Goal: Find specific page/section: Find specific page/section

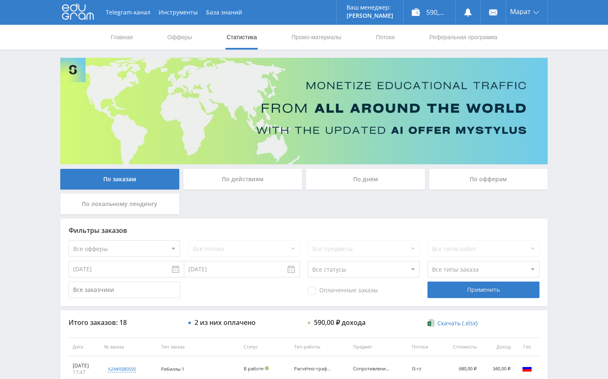
click at [551, 181] on div "По заказам По действиям По дням По офферам По локальному лендингу Фильтры заказ…" at bounding box center [304, 353] width 496 height 590
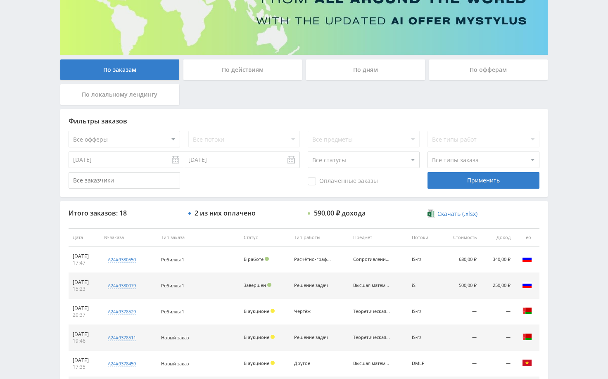
scroll to position [124, 0]
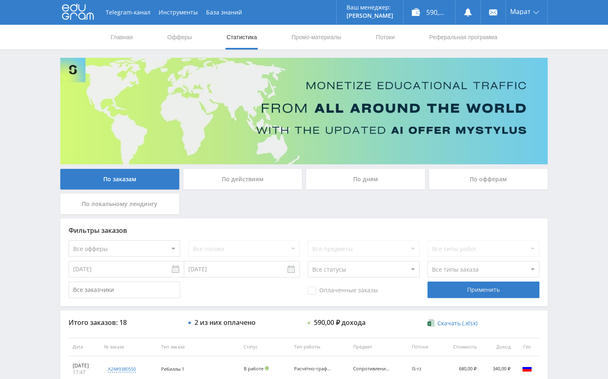
click at [584, 213] on div "Telegram-канал Инструменты База знаний Ваш менеджер: [PERSON_NAME] Online @edug…" at bounding box center [304, 346] width 608 height 693
